Goal: Share content

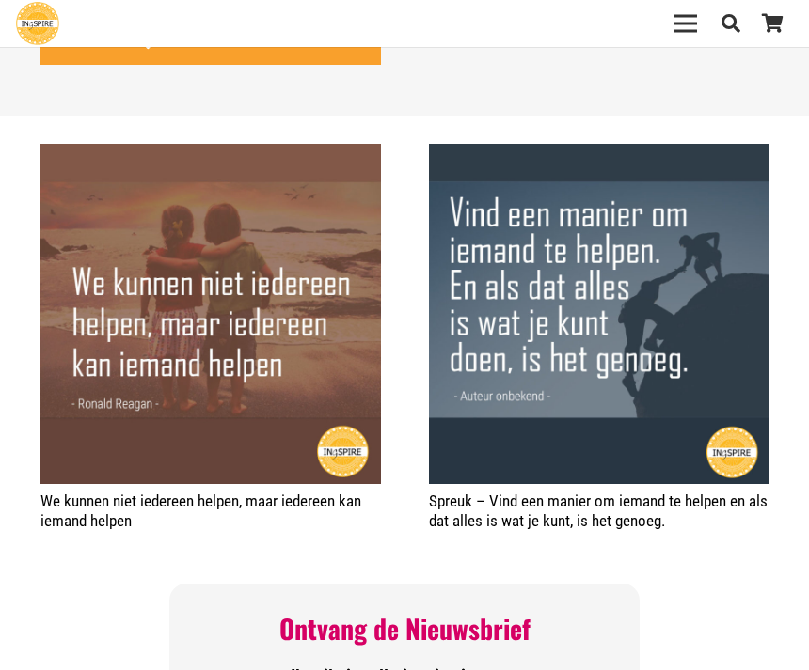
scroll to position [162, 0]
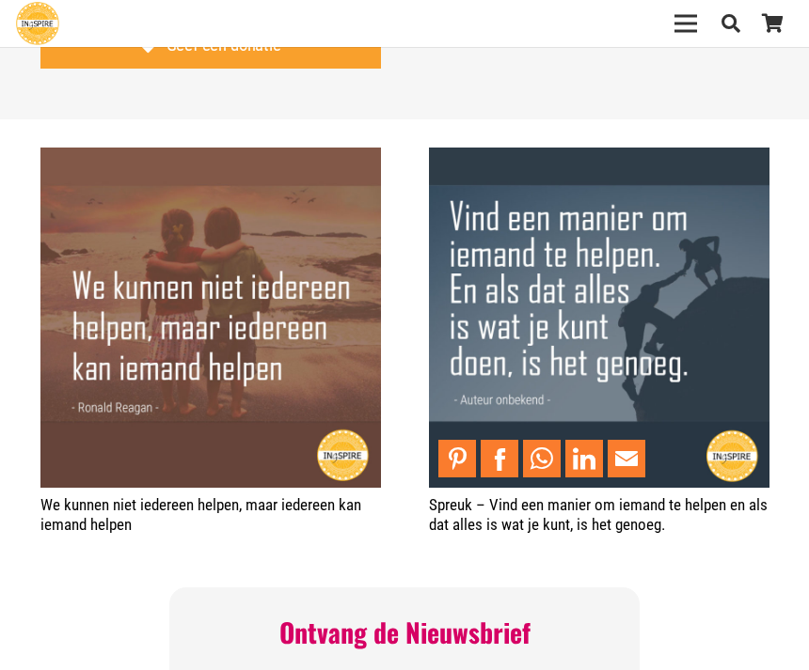
click at [744, 433] on img "Spreuk – Vind een manier om iemand te helpen en als dat alles is wat je kunt, i…" at bounding box center [599, 318] width 340 height 340
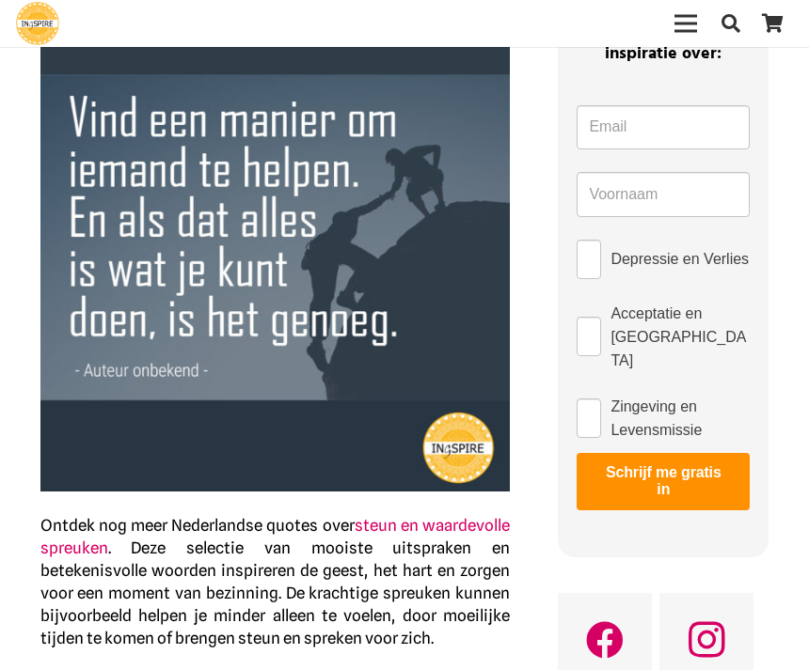
scroll to position [205, 0]
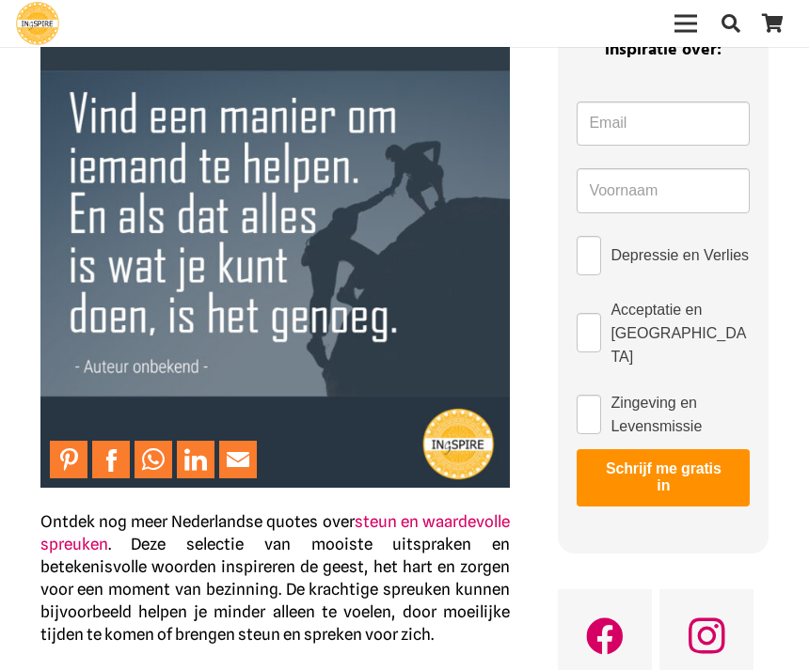
click at [454, 447] on img at bounding box center [275, 254] width 470 height 470
click at [445, 434] on img at bounding box center [275, 254] width 470 height 470
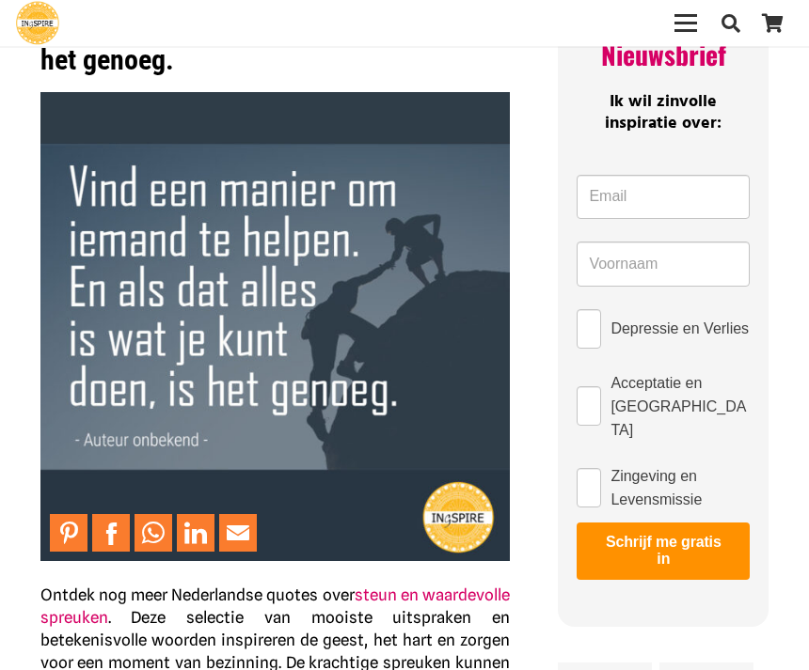
scroll to position [0, 0]
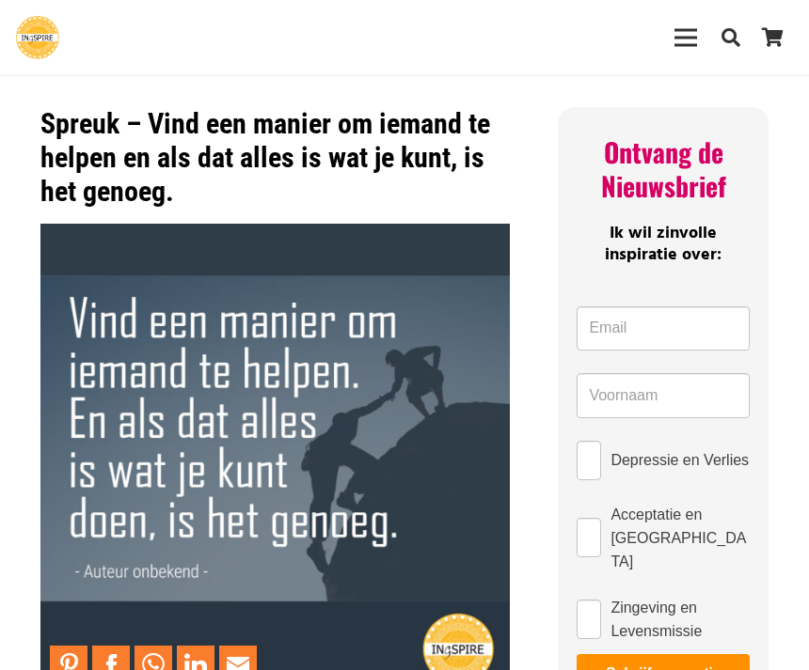
click at [47, 35] on img "Ingspire - het zingevingsplatform met de mooiste spreuken en gouden inzichten o…" at bounding box center [37, 37] width 43 height 43
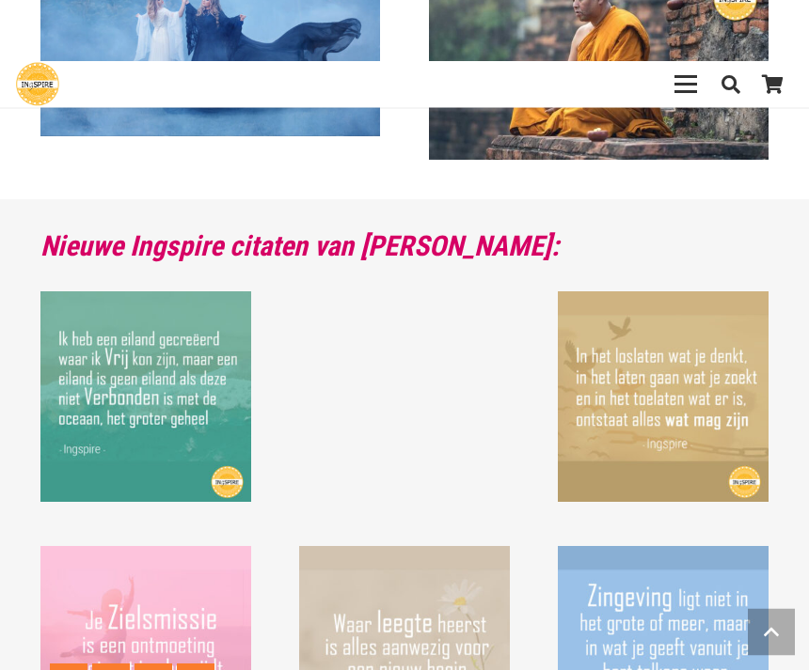
scroll to position [1499, 0]
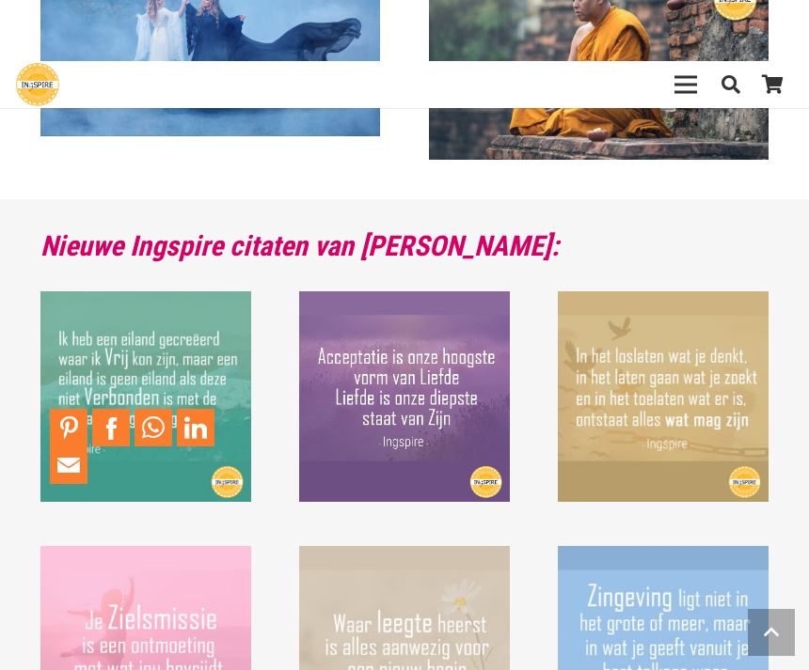
click at [97, 414] on link "Share to Facebook" at bounding box center [111, 428] width 38 height 38
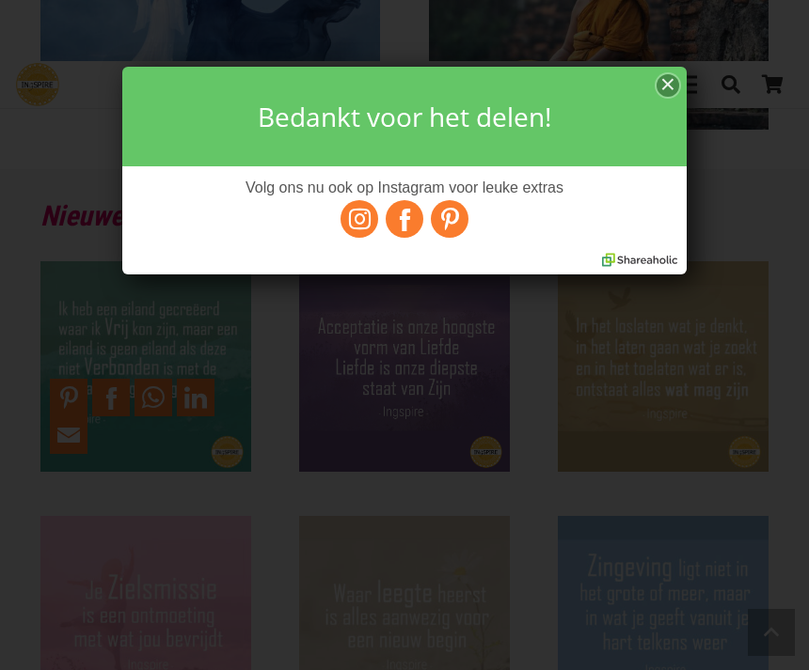
scroll to position [0, 0]
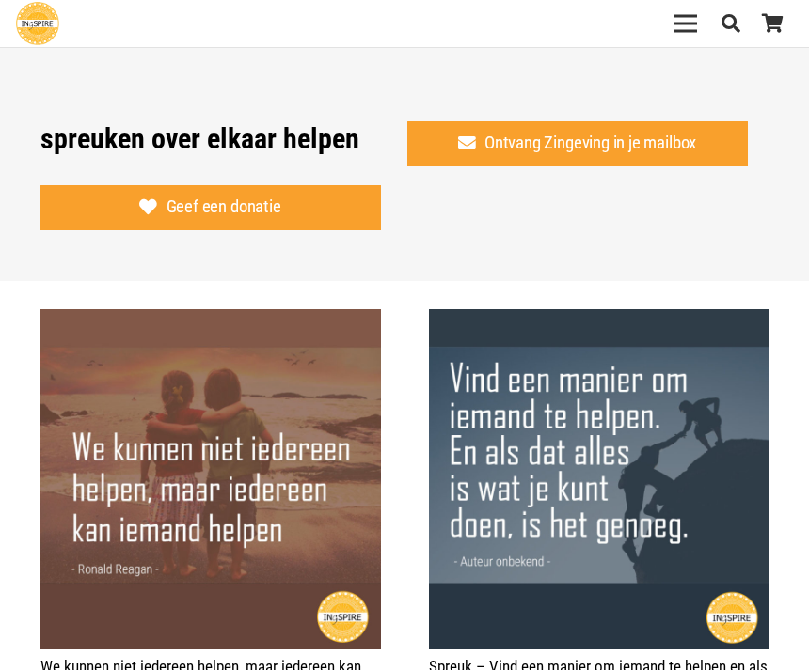
scroll to position [222, 0]
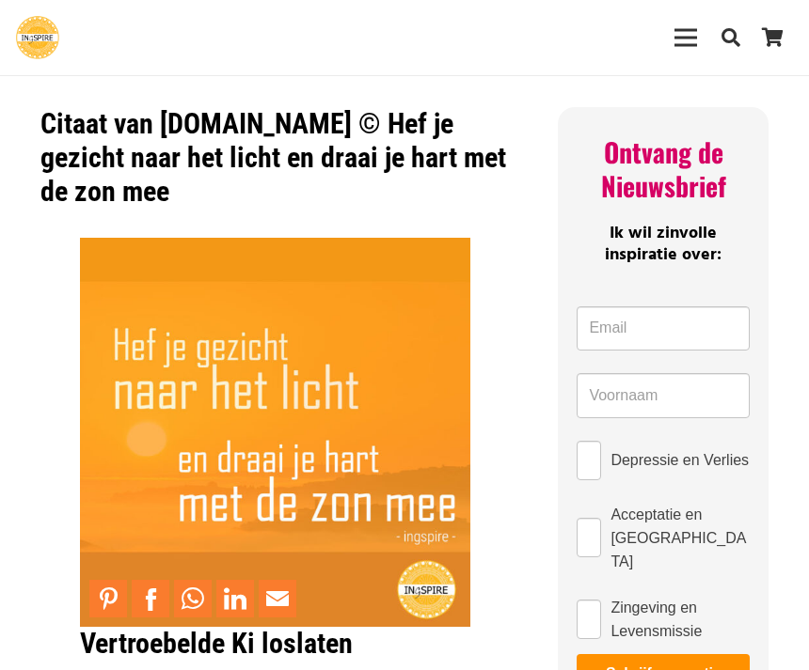
click at [34, 29] on img "Ingspire - het zingevingsplatform met de mooiste spreuken en gouden inzichten o…" at bounding box center [37, 37] width 43 height 43
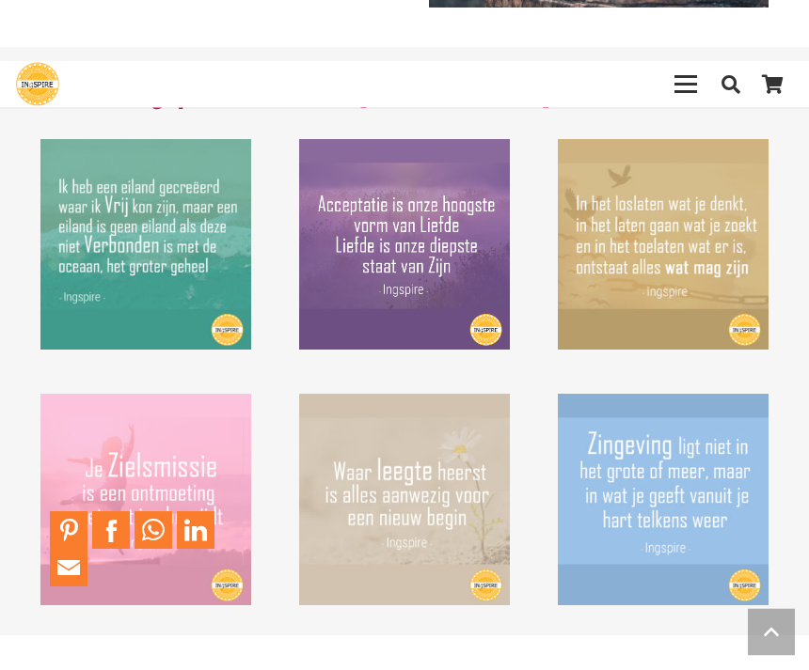
scroll to position [1651, 0]
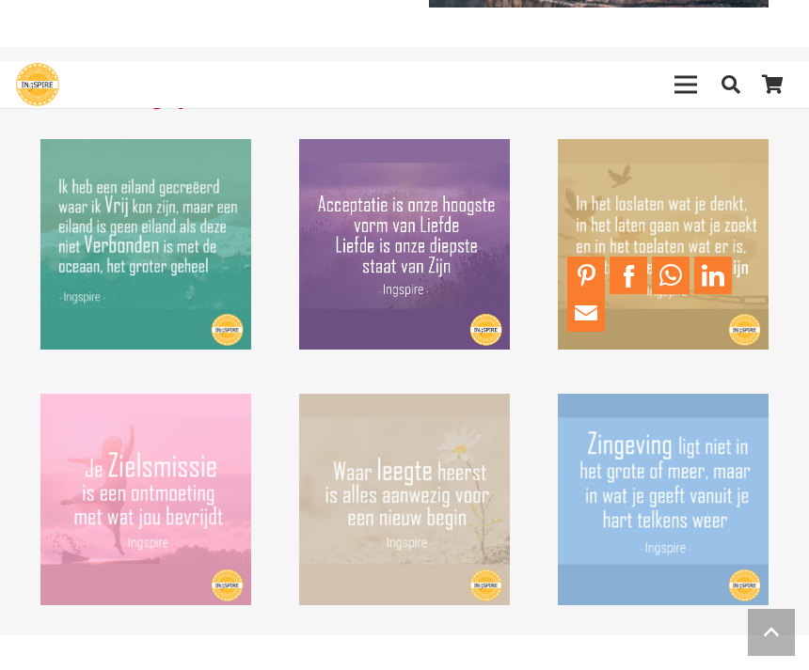
click at [624, 268] on link "Share to Facebook" at bounding box center [628, 276] width 38 height 38
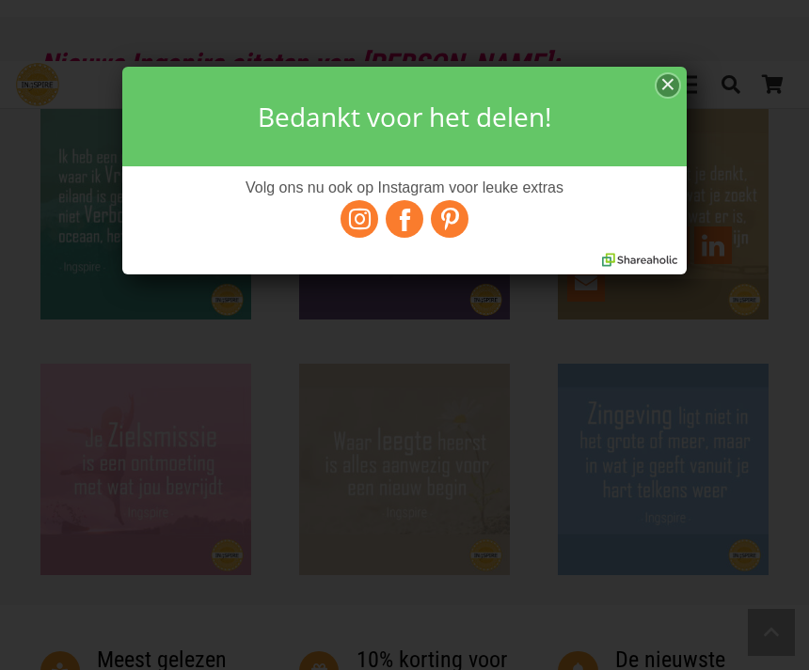
scroll to position [0, 0]
